Goal: Information Seeking & Learning: Learn about a topic

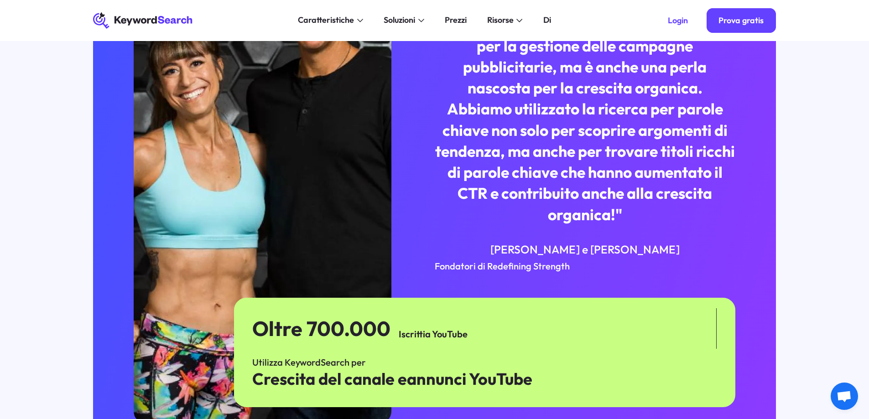
scroll to position [2804, 0]
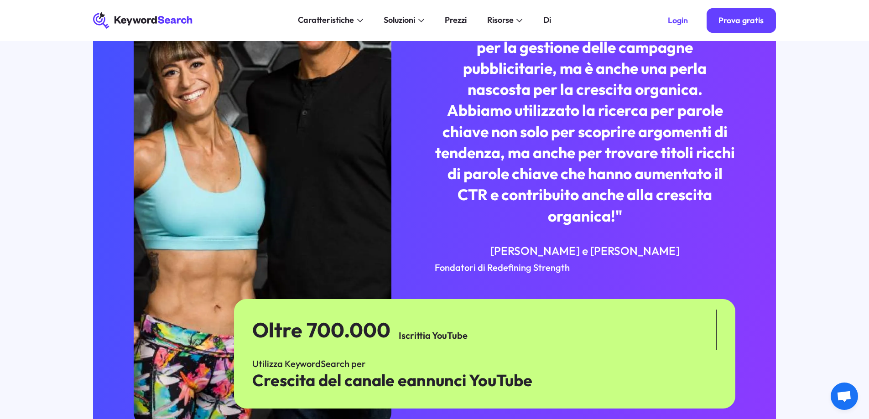
click at [160, 17] on icon at bounding box center [142, 21] width 99 height 16
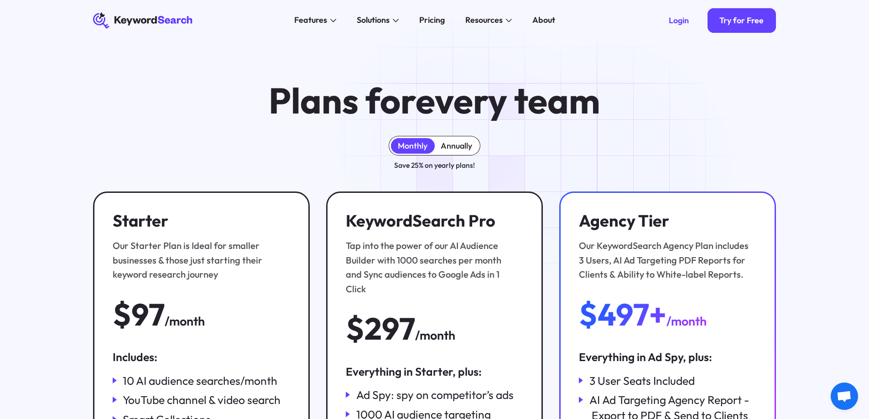
click at [465, 143] on div "Annually" at bounding box center [456, 146] width 31 height 10
click at [412, 144] on div "Monthly" at bounding box center [413, 146] width 30 height 10
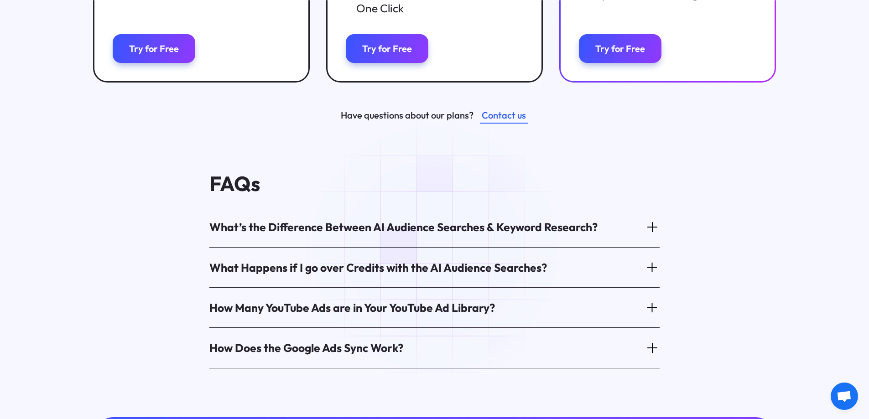
scroll to position [471, 0]
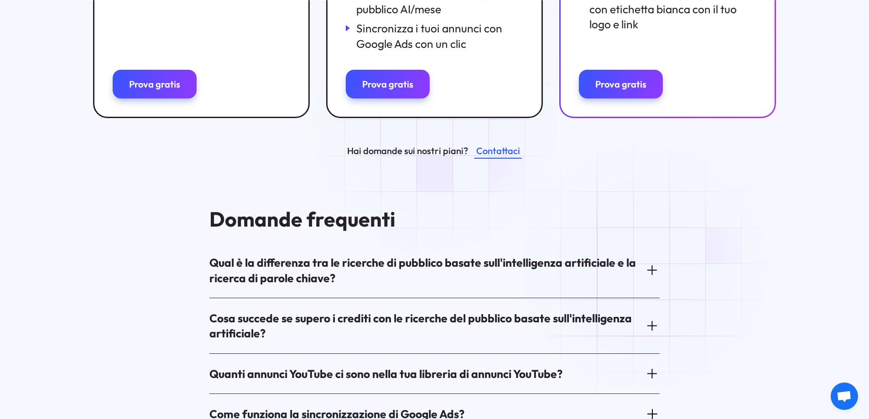
click at [650, 268] on icon at bounding box center [652, 270] width 14 height 14
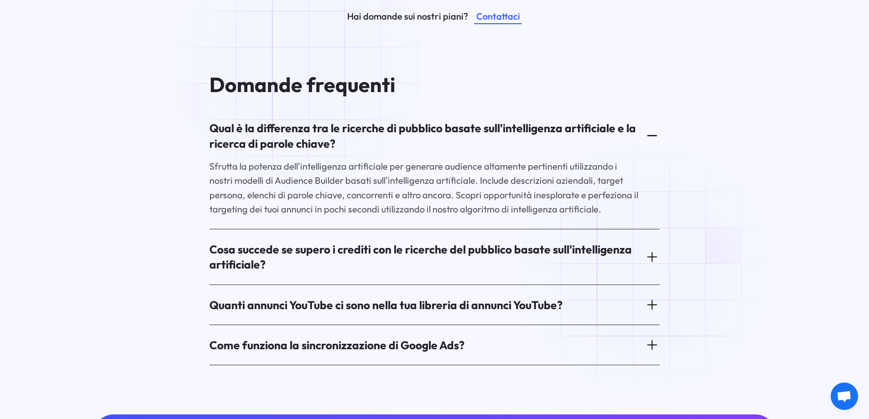
scroll to position [608, 0]
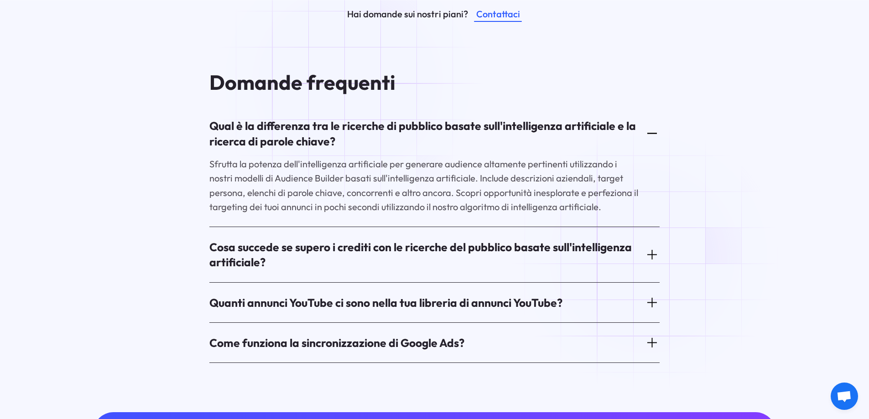
click at [650, 258] on icon at bounding box center [652, 255] width 14 height 14
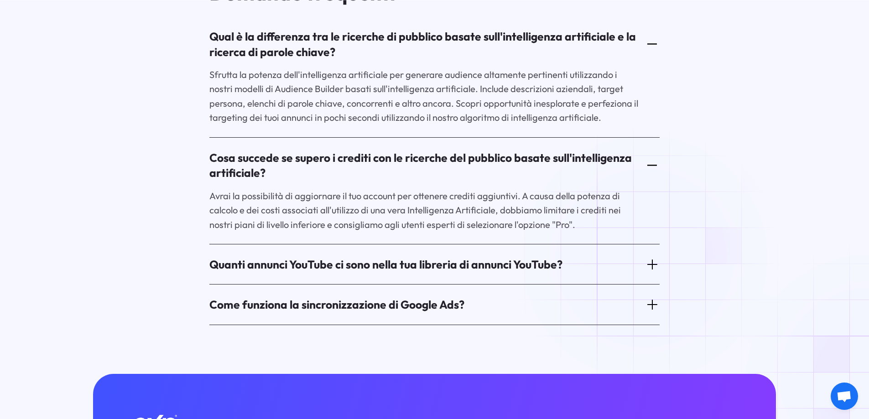
scroll to position [699, 0]
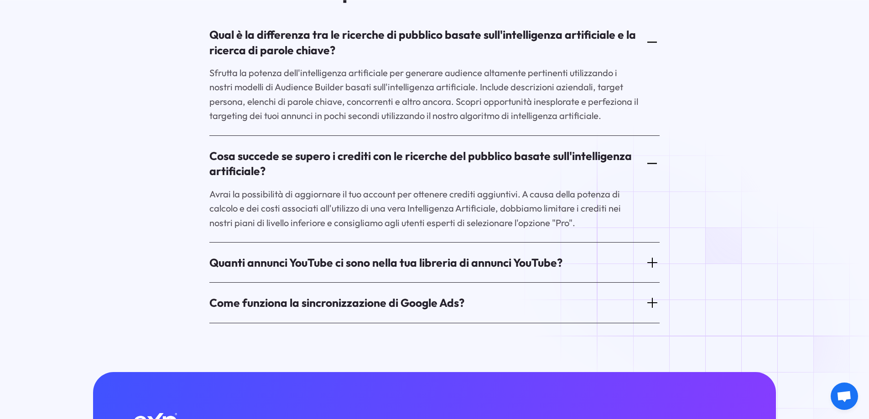
click at [650, 258] on icon at bounding box center [652, 263] width 14 height 14
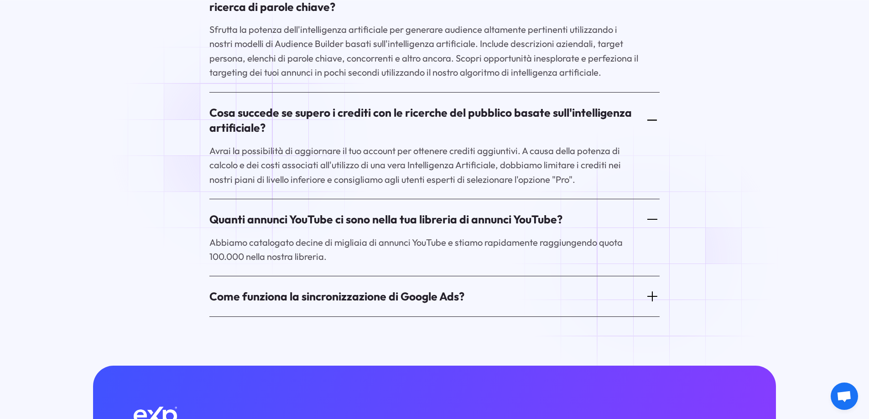
scroll to position [745, 0]
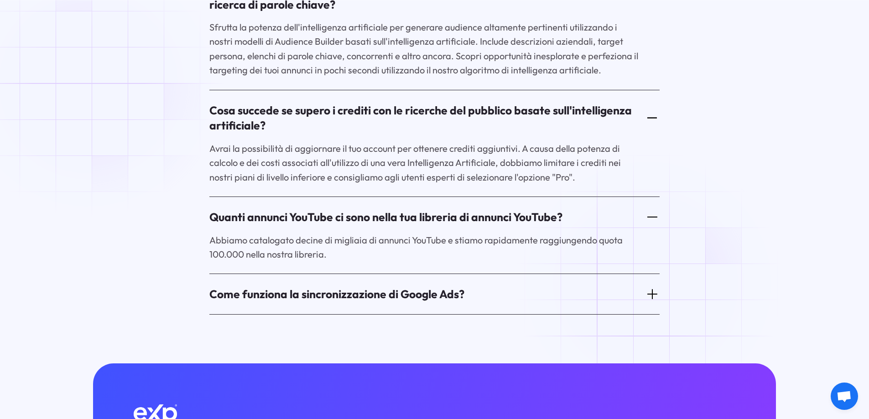
click at [654, 284] on div "Come funziona la sincronizzazione di Google Ads?" at bounding box center [434, 293] width 450 height 31
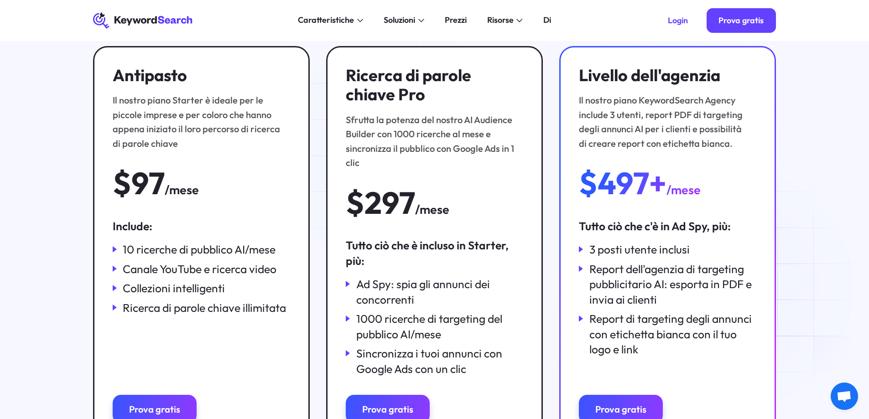
scroll to position [143, 0]
